Goal: Find specific page/section: Find specific page/section

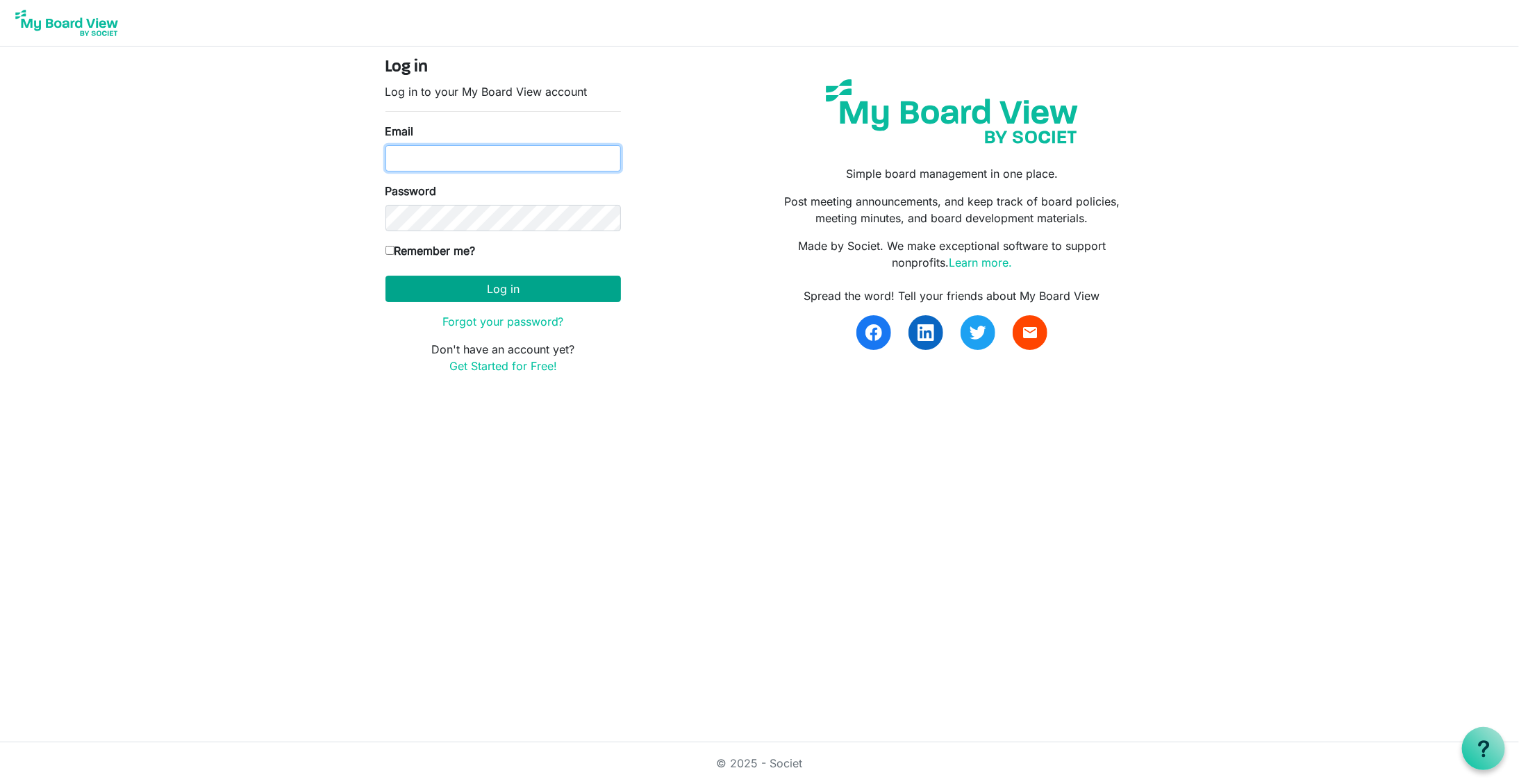
type input "kristina@habitatsaltlake.org"
click at [503, 295] on button "Log in" at bounding box center [503, 289] width 236 height 26
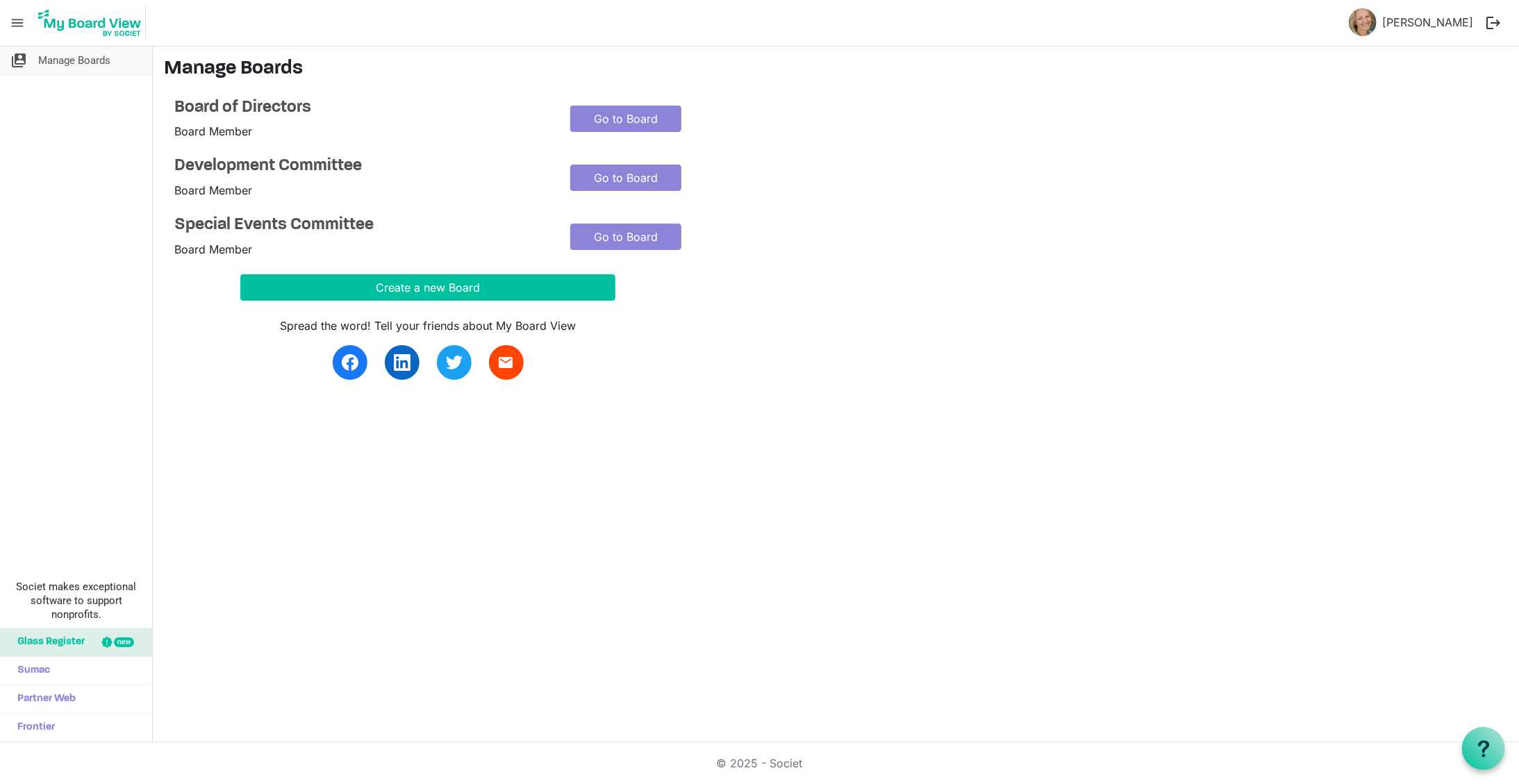
click at [76, 65] on span "Manage Boards" at bounding box center [74, 60] width 73 height 28
click at [13, 19] on span "menu" at bounding box center [17, 23] width 26 height 26
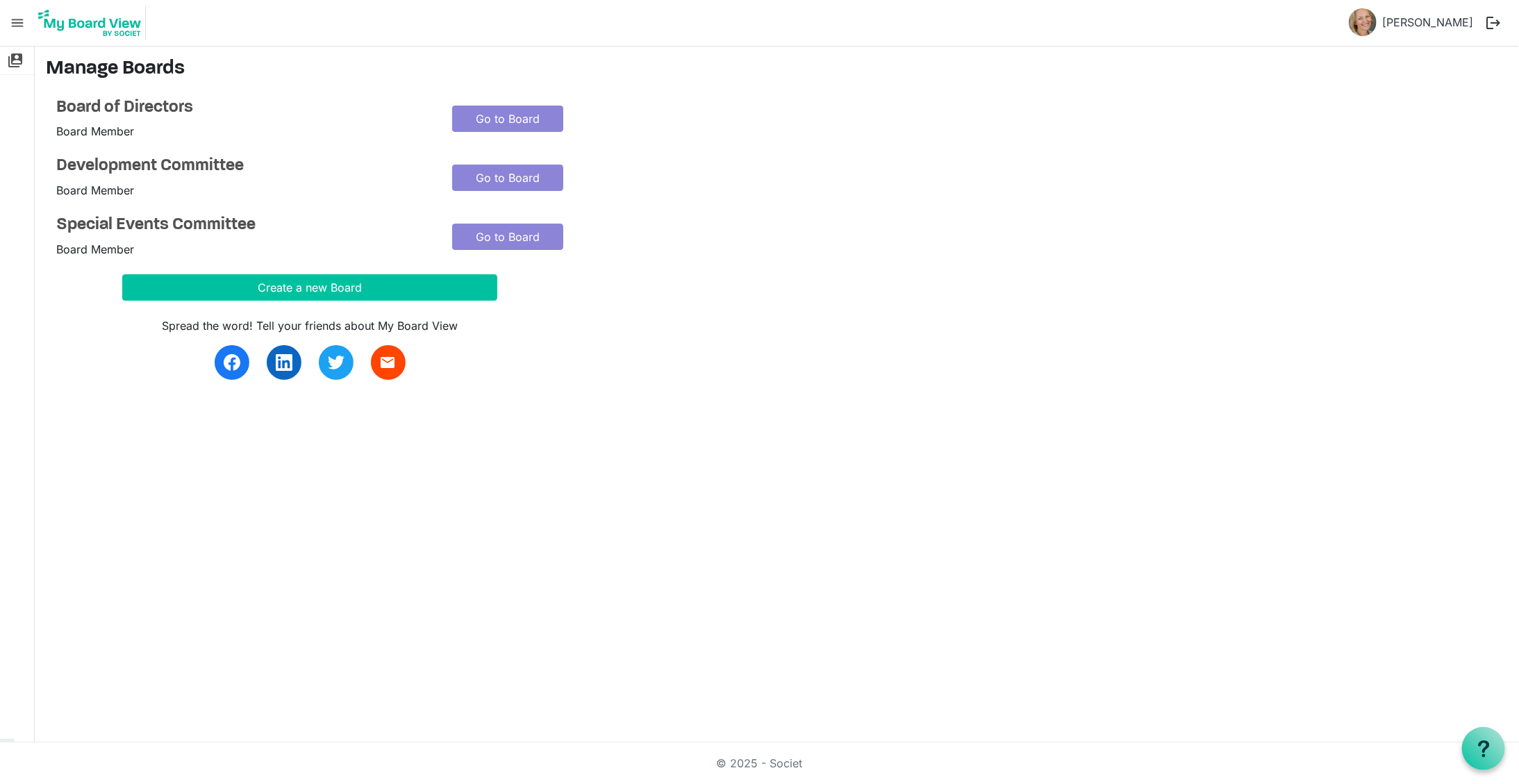
click at [13, 19] on span "menu" at bounding box center [17, 23] width 26 height 26
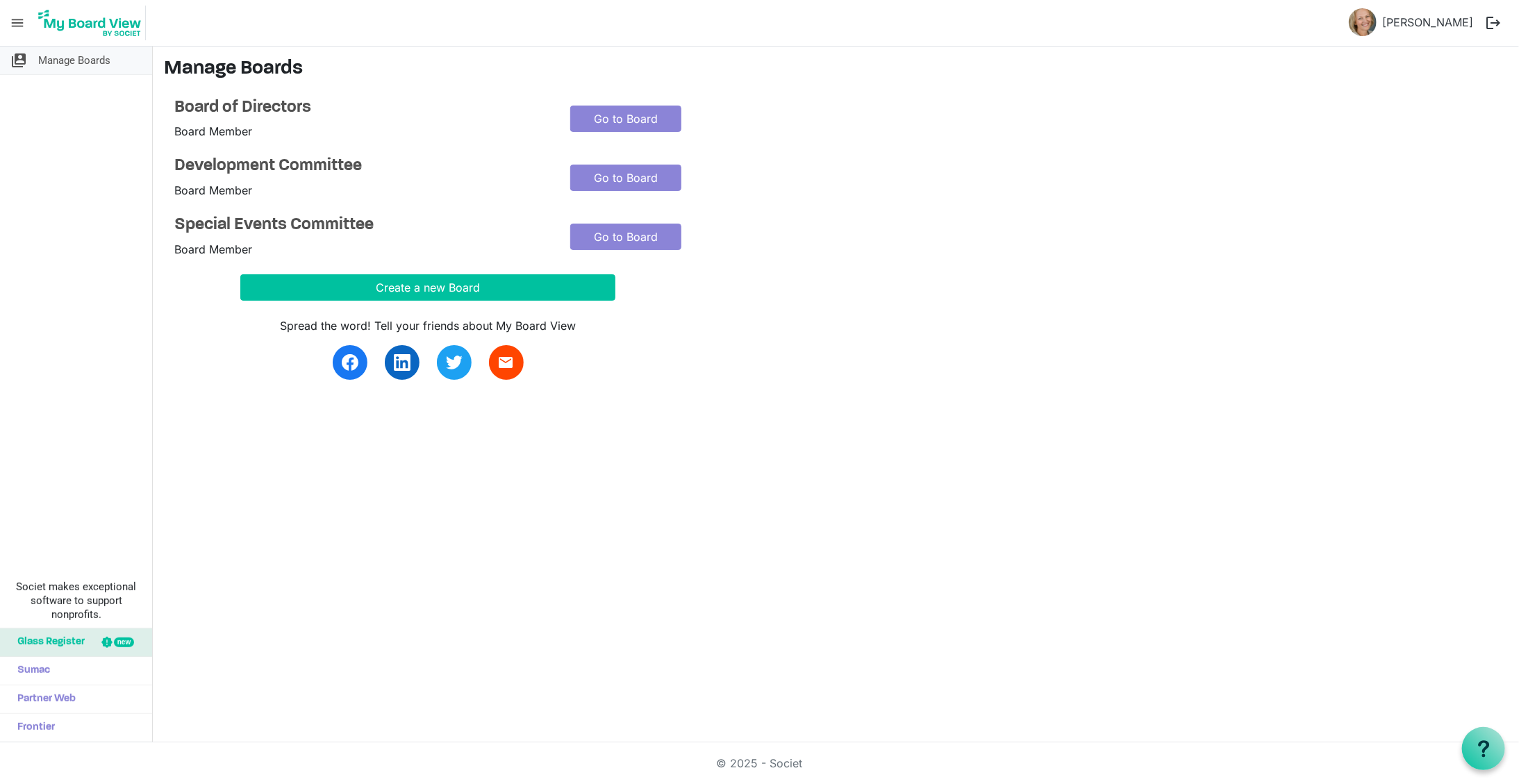
click at [78, 60] on span "Manage Boards" at bounding box center [74, 60] width 73 height 28
click at [117, 27] on img at bounding box center [90, 23] width 111 height 35
